Goal: Task Accomplishment & Management: Manage account settings

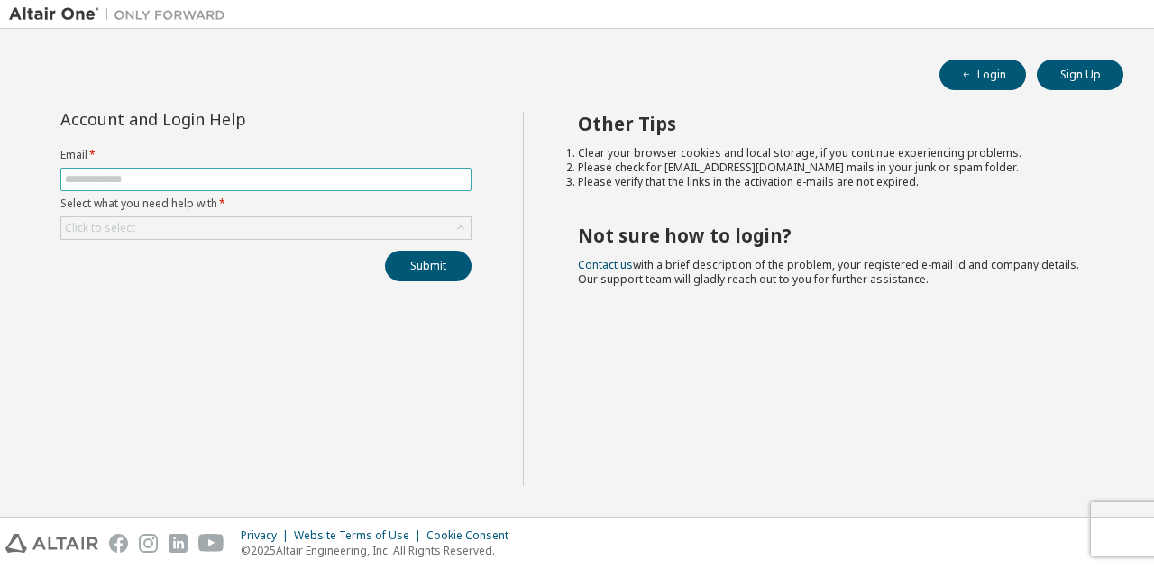
click at [218, 189] on span at bounding box center [265, 179] width 411 height 23
click at [212, 185] on input "text" at bounding box center [266, 179] width 402 height 14
type input "*"
type input "**********"
click at [225, 223] on div "Click to select" at bounding box center [265, 228] width 409 height 22
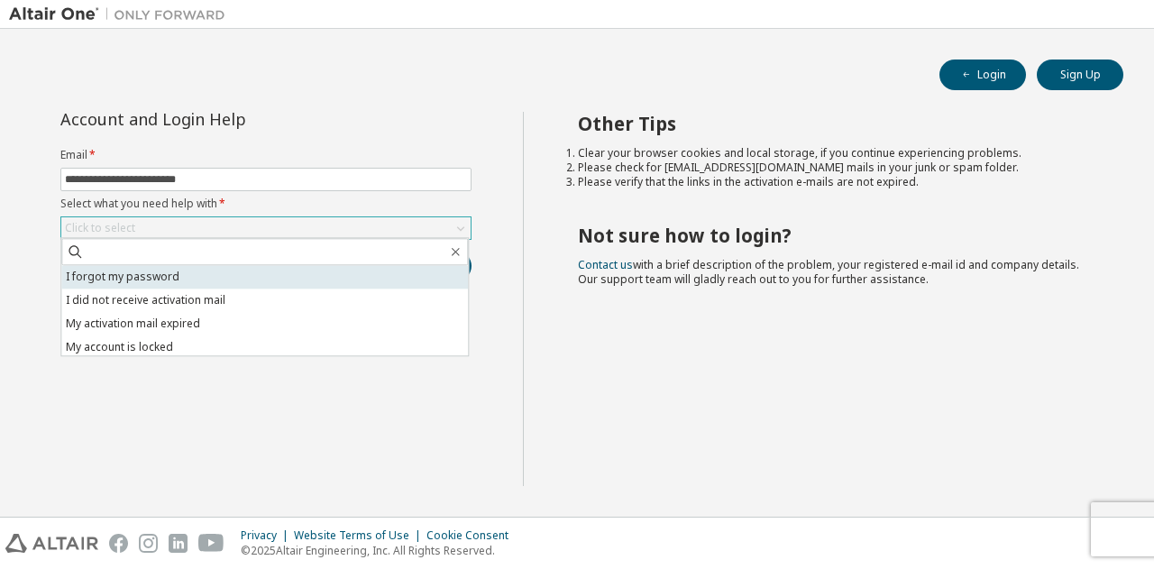
click at [152, 270] on li "I forgot my password" at bounding box center [264, 276] width 407 height 23
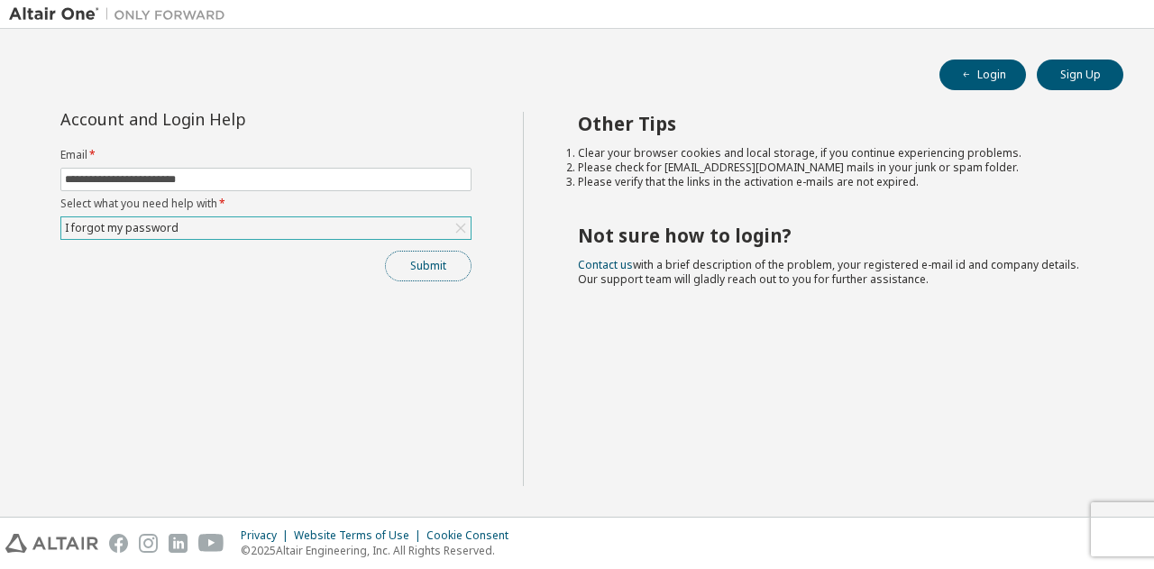
click at [400, 260] on button "Submit" at bounding box center [428, 266] width 87 height 31
